Goal: Task Accomplishment & Management: Manage account settings

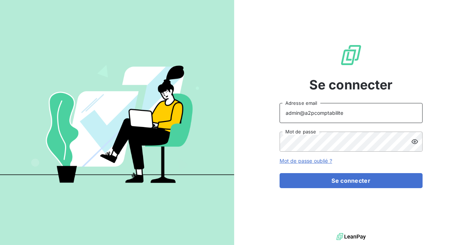
click at [336, 111] on input "admin@a2pcomptabilite" at bounding box center [351, 113] width 143 height 20
type input "admin@crousbfc"
click at [280, 173] on button "Se connecter" at bounding box center [351, 180] width 143 height 15
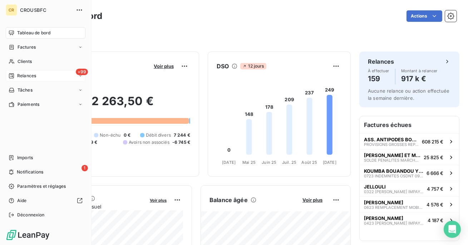
click at [15, 78] on div "Relances" at bounding box center [23, 76] width 28 height 6
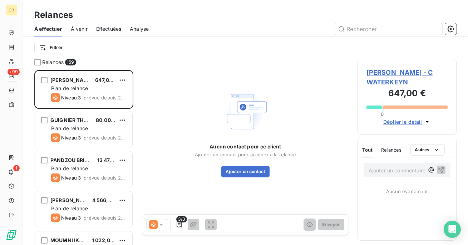
scroll to position [175, 99]
click at [119, 32] on span "Effectuées" at bounding box center [108, 28] width 25 height 7
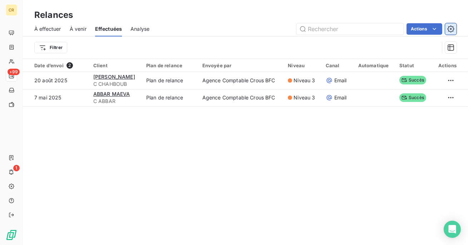
click at [451, 28] on icon "button" at bounding box center [451, 28] width 7 height 7
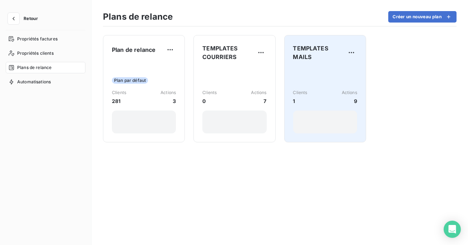
click at [335, 81] on div "Clients 1 Actions 9" at bounding box center [325, 100] width 64 height 67
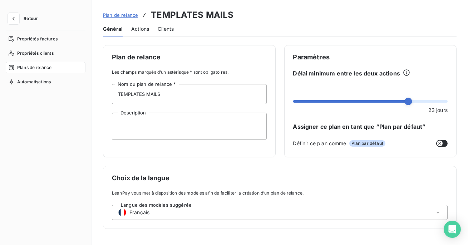
click at [139, 29] on span "Actions" at bounding box center [140, 28] width 18 height 7
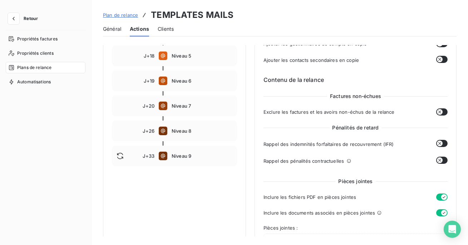
scroll to position [36, 0]
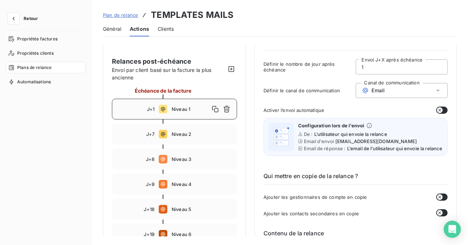
click at [115, 17] on span "Plan de relance" at bounding box center [120, 15] width 35 height 6
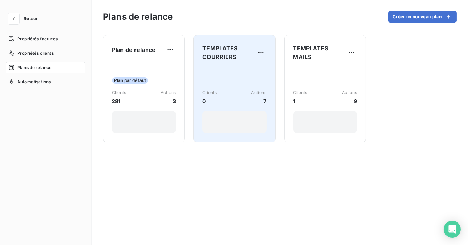
click at [243, 82] on div "Clients 0 Actions 7" at bounding box center [234, 100] width 64 height 67
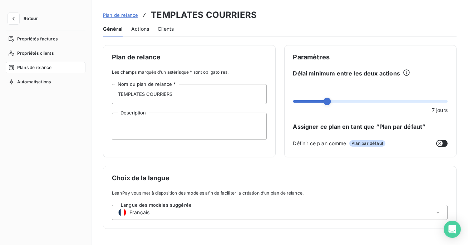
click at [145, 25] on span "Actions" at bounding box center [140, 28] width 18 height 7
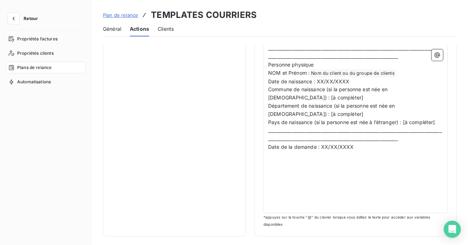
scroll to position [662, 0]
click at [125, 15] on span "Plan de relance" at bounding box center [120, 15] width 35 height 6
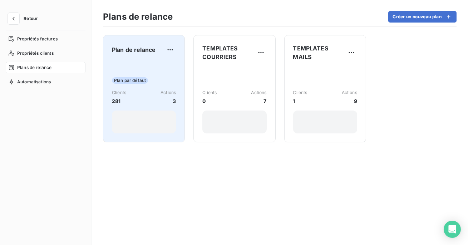
click at [165, 80] on div "Plan par défaut" at bounding box center [144, 80] width 64 height 6
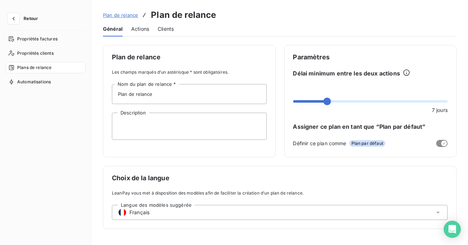
click at [139, 26] on span "Actions" at bounding box center [140, 28] width 18 height 7
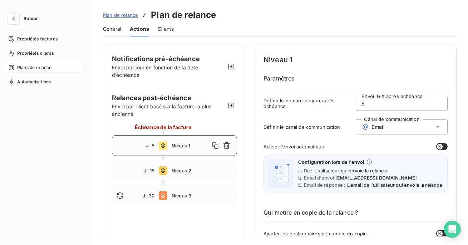
click at [118, 32] on span "Général" at bounding box center [112, 28] width 18 height 7
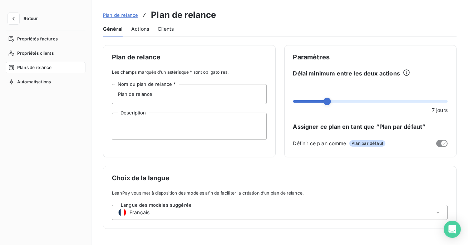
click at [126, 15] on span "Plan de relance" at bounding box center [120, 15] width 35 height 6
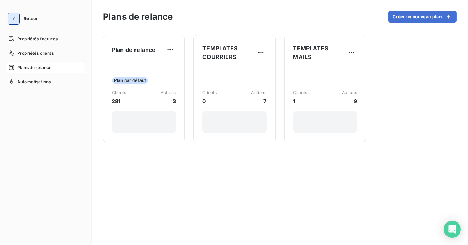
click at [10, 18] on icon "button" at bounding box center [13, 18] width 7 height 7
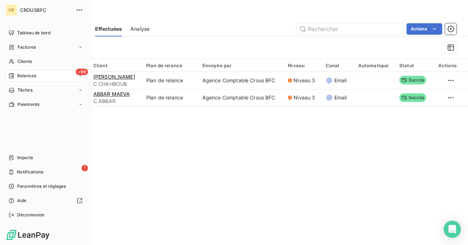
click at [23, 73] on span "Relances" at bounding box center [26, 76] width 19 height 6
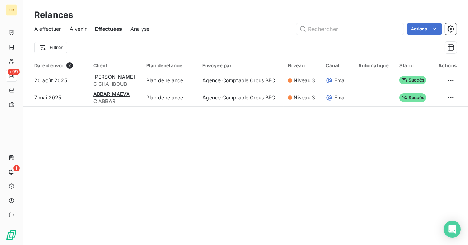
click at [56, 27] on span "À effectuer" at bounding box center [47, 28] width 27 height 7
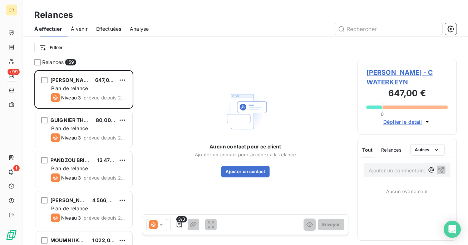
scroll to position [175, 99]
click at [80, 109] on div "[PERSON_NAME] 647,00 € Plan de relance Niveau 3 prévue depuis 224 jours" at bounding box center [83, 90] width 99 height 40
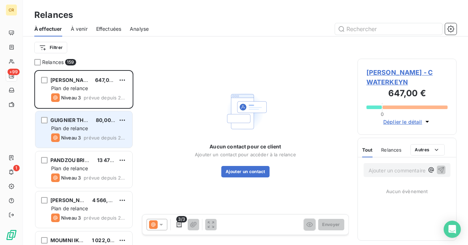
click at [80, 132] on div "GUIGNIER THEO 80,00 € Plan de relance Niveau 3 prévue depuis 224 jours" at bounding box center [83, 129] width 97 height 36
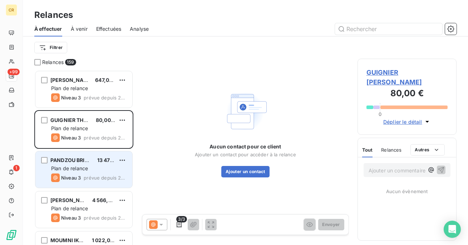
click at [80, 179] on span "Niveau 3" at bounding box center [71, 178] width 20 height 6
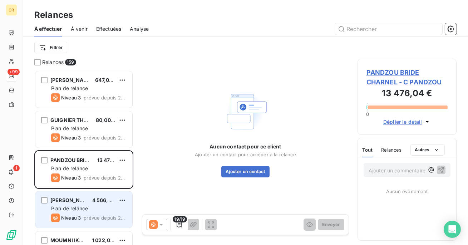
click at [82, 210] on span "Plan de relance" at bounding box center [69, 208] width 37 height 6
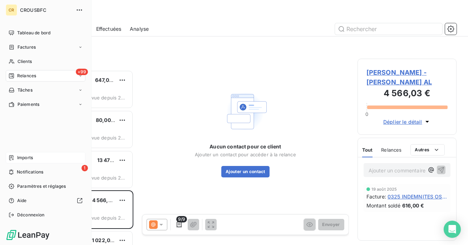
click at [28, 160] on span "Imports" at bounding box center [25, 158] width 16 height 6
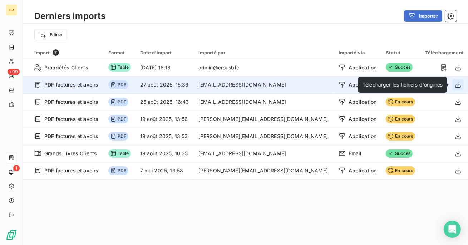
click at [459, 85] on icon "button" at bounding box center [458, 84] width 7 height 7
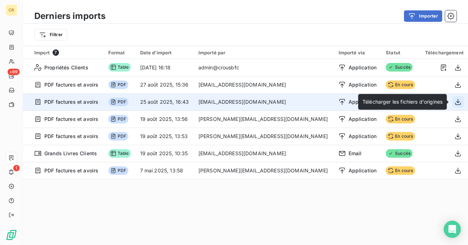
click at [462, 103] on icon "button" at bounding box center [458, 101] width 7 height 7
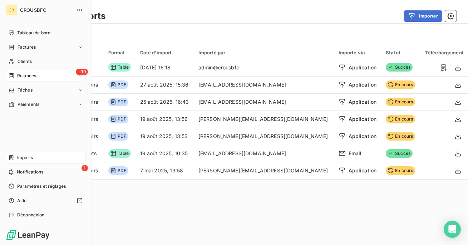
click at [27, 26] on div "CR CROUSBFC Tableau de bord Factures Clients +99 Relances Tâches Paiements Impo…" at bounding box center [46, 122] width 92 height 245
click at [26, 31] on span "Tableau de bord" at bounding box center [33, 33] width 33 height 6
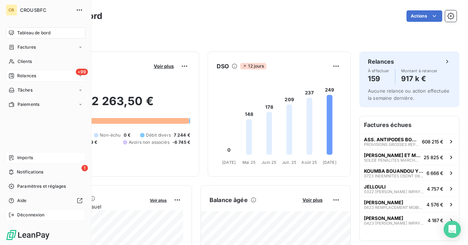
click at [18, 213] on span "Déconnexion" at bounding box center [31, 215] width 28 height 6
